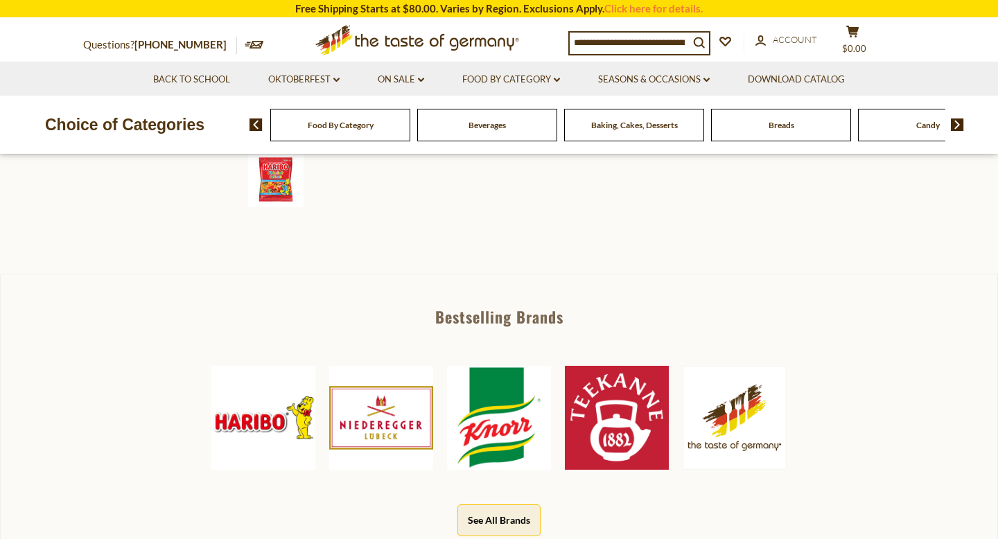
scroll to position [507, 0]
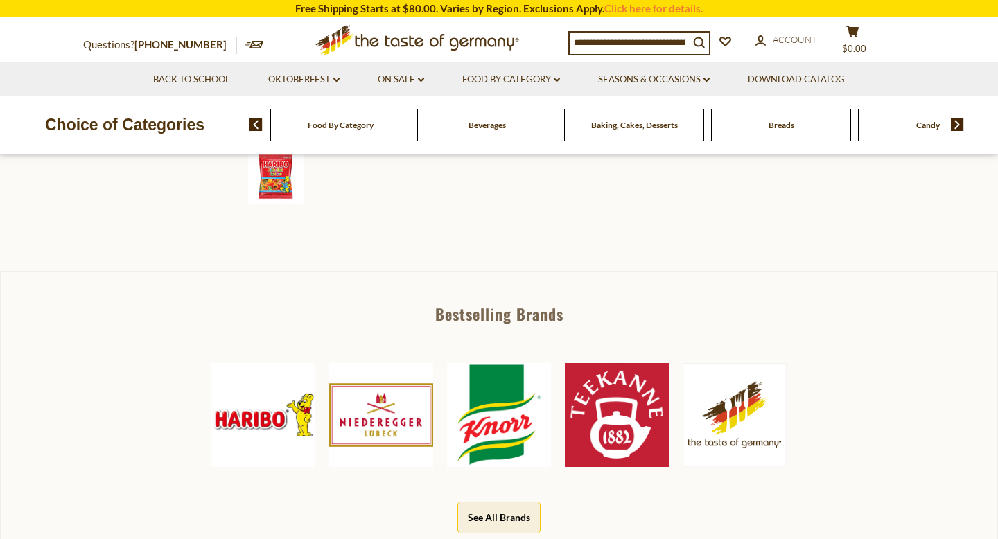
click at [258, 423] on img at bounding box center [263, 415] width 104 height 104
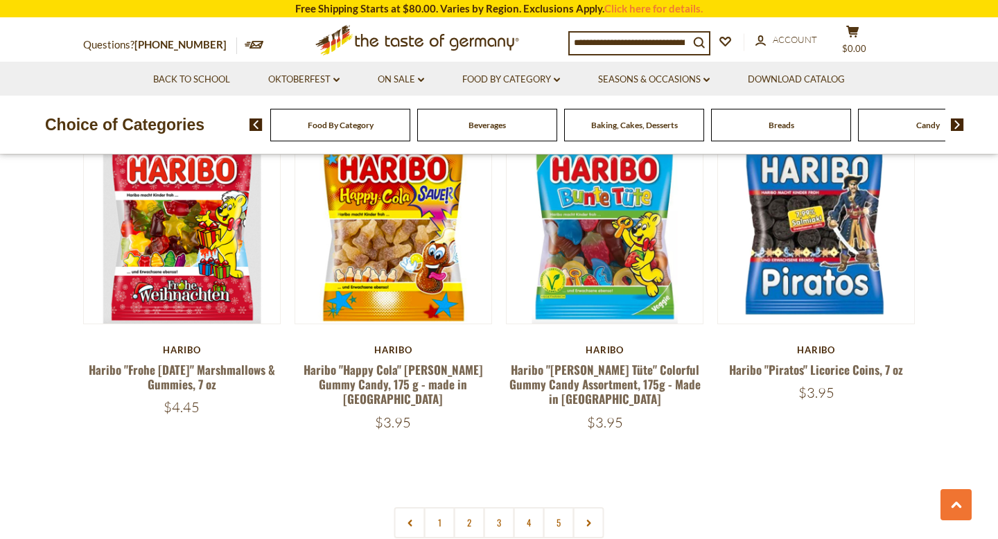
scroll to position [2881, 0]
